Goal: Information Seeking & Learning: Learn about a topic

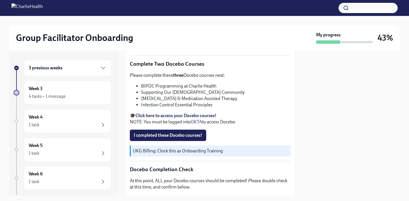
scroll to position [174, 0]
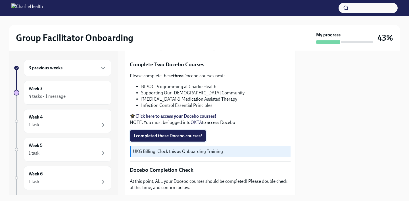
click at [156, 135] on span "I completed these Docebo courses!" at bounding box center [168, 136] width 68 height 6
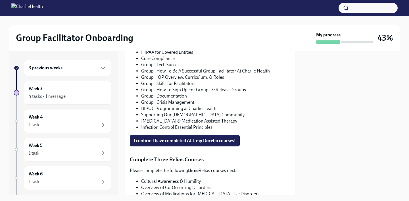
scroll to position [370, 0]
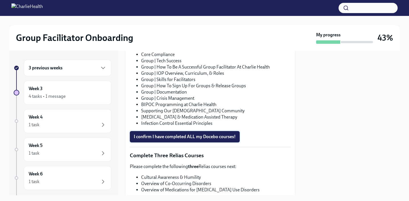
click at [198, 138] on span "I confirm I have completed ALL my Docebo courses!" at bounding box center [185, 137] width 102 height 6
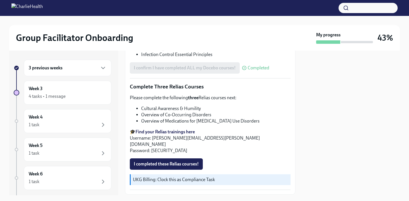
scroll to position [438, 0]
click at [66, 68] on div "3 previous weeks" at bounding box center [68, 67] width 78 height 7
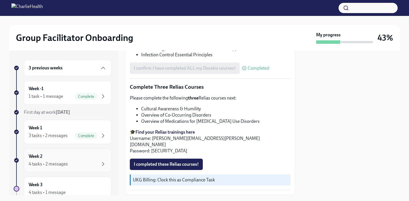
click at [56, 162] on div "4 tasks • 2 messages" at bounding box center [48, 164] width 39 height 6
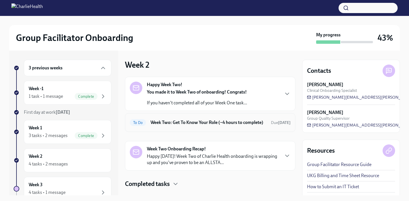
scroll to position [17, 0]
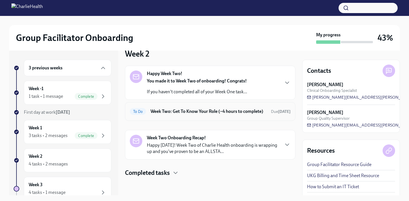
click at [212, 108] on h6 "Week Two: Get To Know Your Role (~4 hours to complete)" at bounding box center [208, 111] width 116 height 6
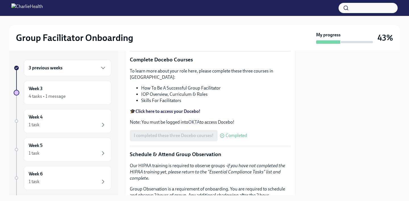
scroll to position [583, 0]
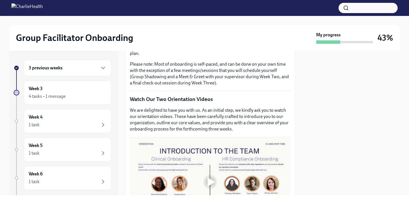
scroll to position [207, 0]
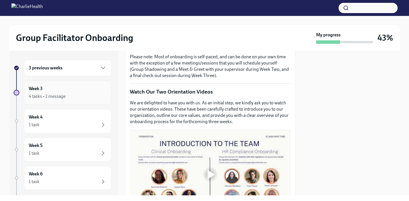
click at [79, 88] on div "Week 3 4 tasks • 1 message" at bounding box center [68, 92] width 78 height 14
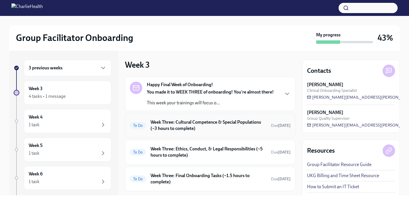
click at [193, 128] on h6 "Week Three: Cultural Competence & Special Populations (~3 hours to complete)" at bounding box center [208, 125] width 116 height 12
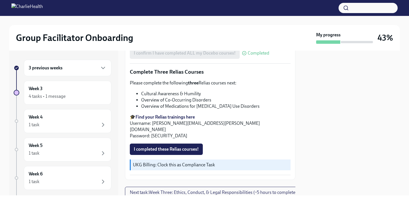
scroll to position [453, 0]
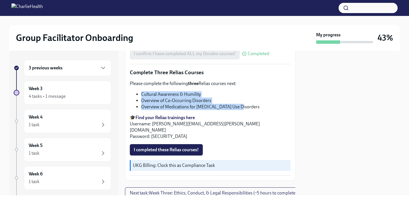
drag, startPoint x: 240, startPoint y: 106, endPoint x: 130, endPoint y: 94, distance: 111.2
click at [130, 94] on ul "Cultural Awareness & Humility Overview of Co-Occurring Disorders Overview of Me…" at bounding box center [210, 100] width 161 height 19
copy ul "Cultural Awareness & Humility Overview of Co-Occurring Disorders Overview of Me…"
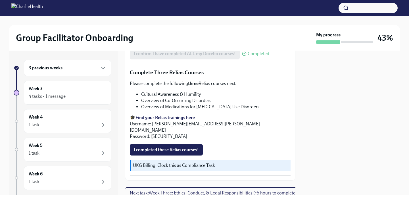
click at [220, 107] on li "Overview of Medications for [MEDICAL_DATA] Use Disorders" at bounding box center [215, 107] width 149 height 6
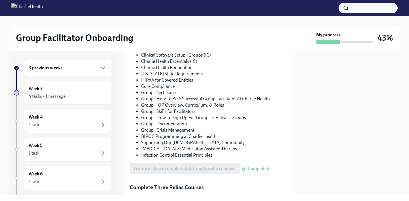
scroll to position [468, 0]
